Goal: Information Seeking & Learning: Learn about a topic

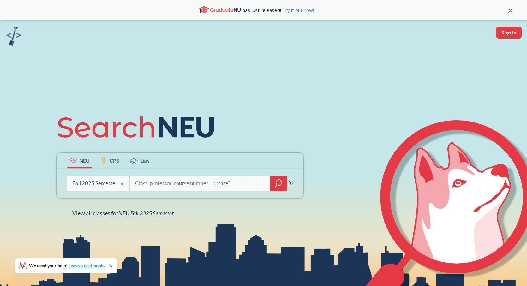
click at [170, 184] on input "search" at bounding box center [200, 183] width 131 height 13
type input "INFO 5002"
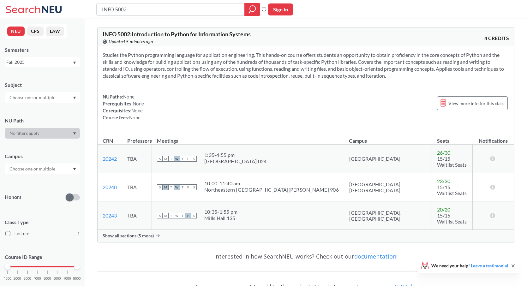
click at [108, 233] on span "Show all sections (5 more)" at bounding box center [128, 236] width 51 height 6
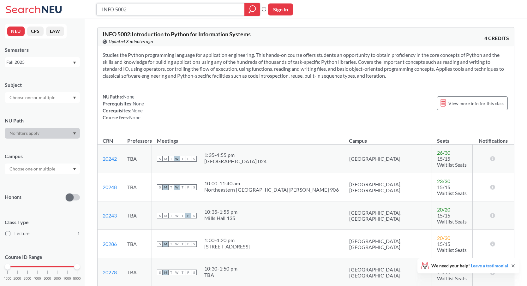
click at [111, 10] on input "INFO 5002" at bounding box center [170, 9] width 139 height 11
type input "CS 5001"
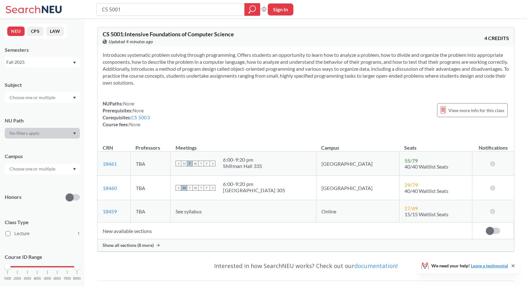
click at [118, 244] on span "Show all sections (8 more)" at bounding box center [128, 246] width 51 height 6
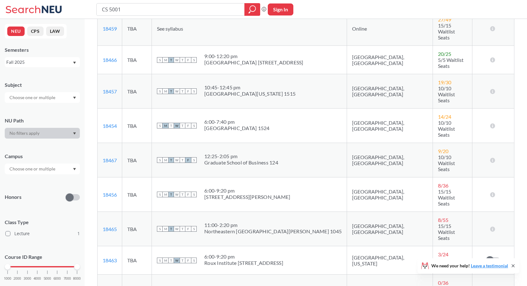
scroll to position [213, 0]
